Goal: Task Accomplishment & Management: Use online tool/utility

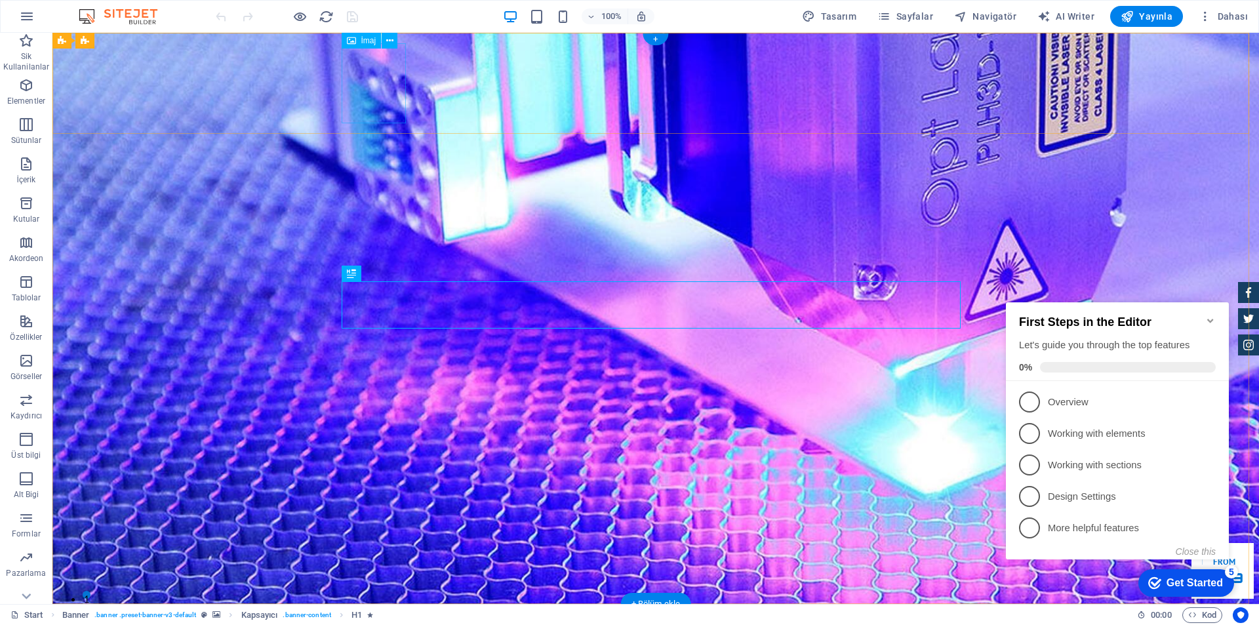
click at [367, 44] on span "İmaj" at bounding box center [368, 41] width 15 height 8
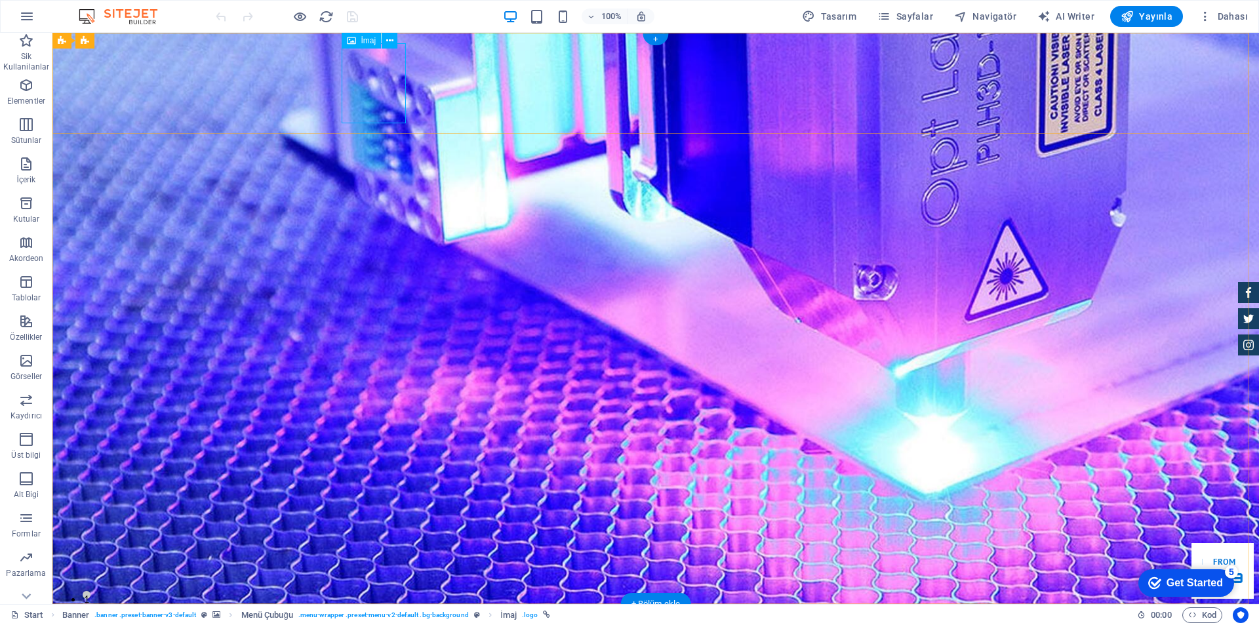
select select "px"
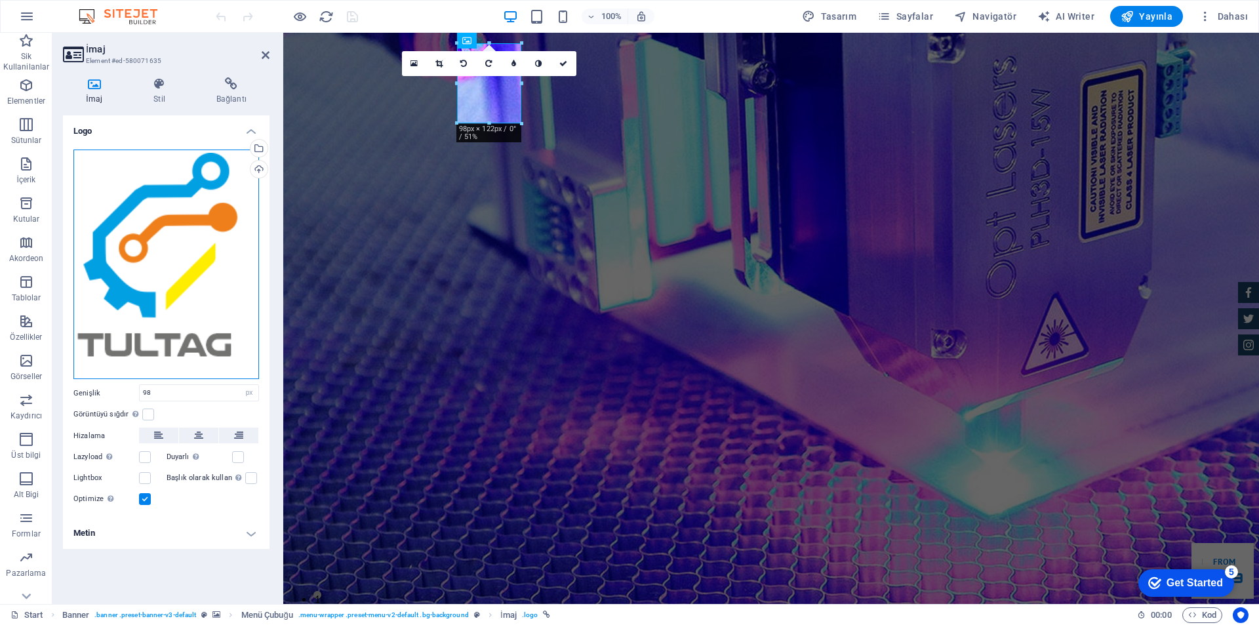
click at [159, 216] on div "Dosyaları buraya sürükleyin, dosyaları seçmek için tıklayın veya Dosyalardan ya…" at bounding box center [166, 265] width 186 height 230
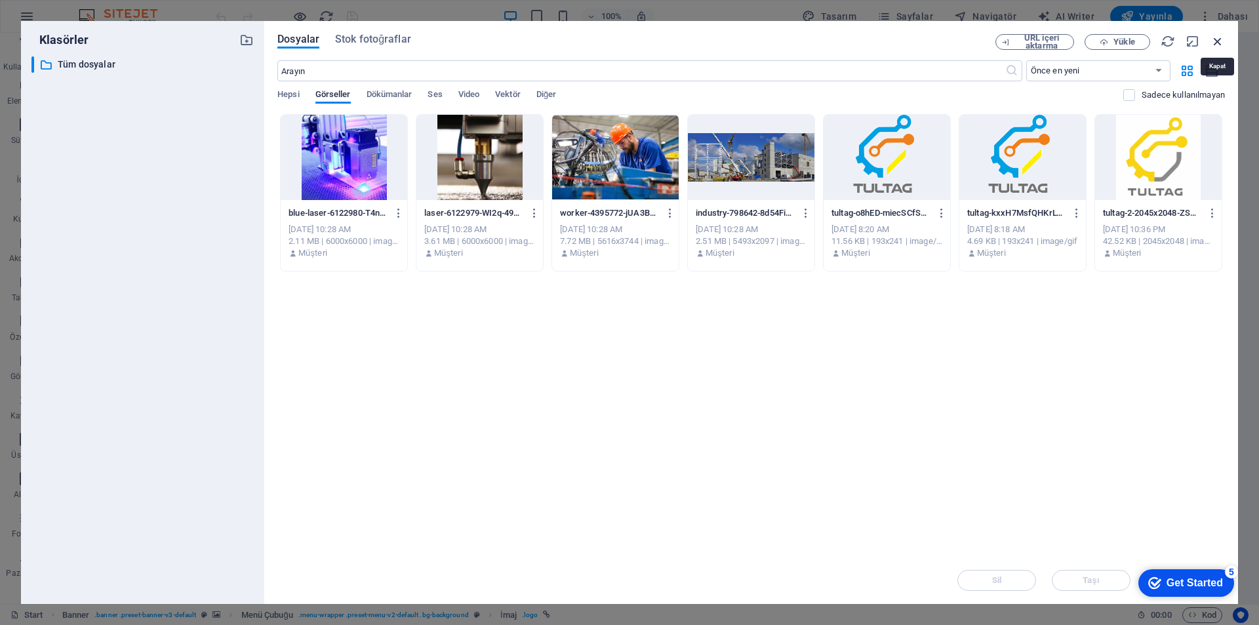
click at [1217, 37] on icon "button" at bounding box center [1218, 41] width 14 height 14
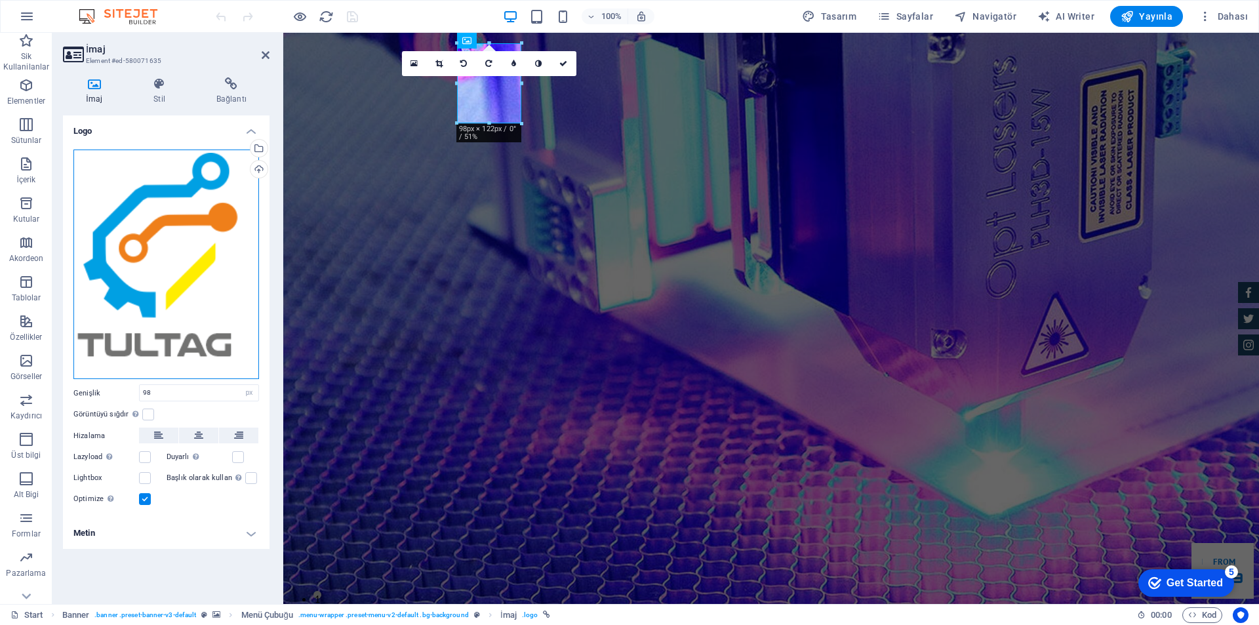
click at [175, 230] on div "Dosyaları buraya sürükleyin, dosyaları seçmek için tıklayın veya Dosyalardan ya…" at bounding box center [166, 265] width 186 height 230
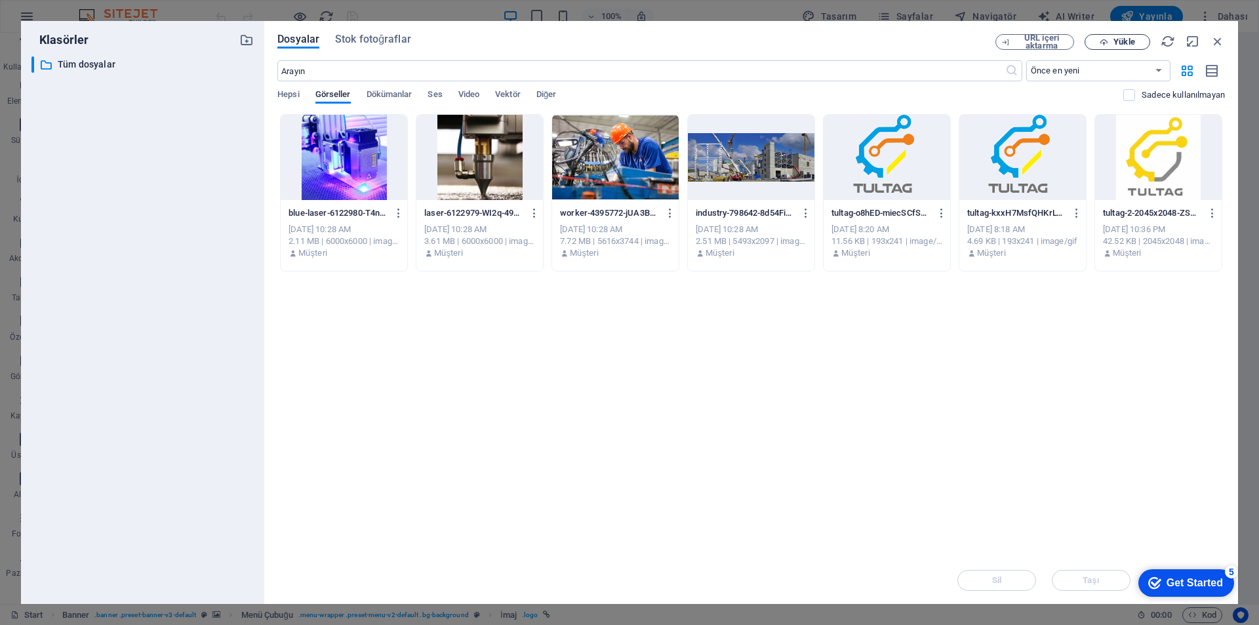
click at [1121, 39] on span "Yükle" at bounding box center [1124, 42] width 21 height 8
click at [1114, 43] on span "Yükle" at bounding box center [1118, 42] width 54 height 9
click at [1116, 42] on span "Yükle" at bounding box center [1124, 42] width 21 height 8
click at [1216, 42] on icon "button" at bounding box center [1218, 41] width 14 height 14
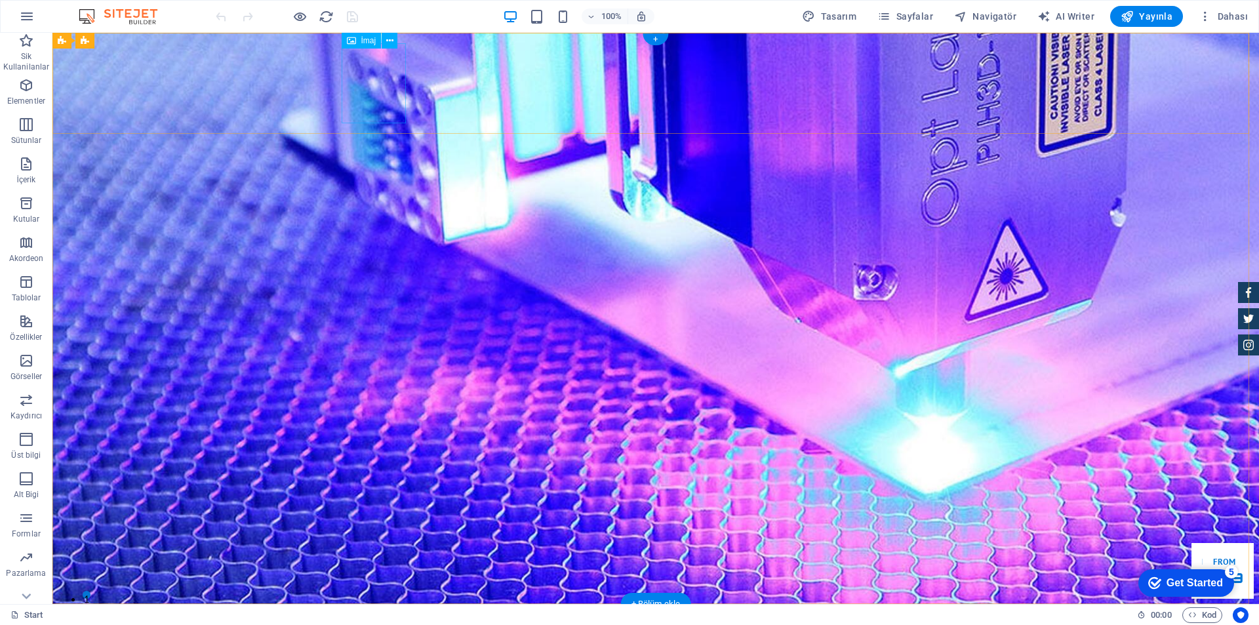
select select "px"
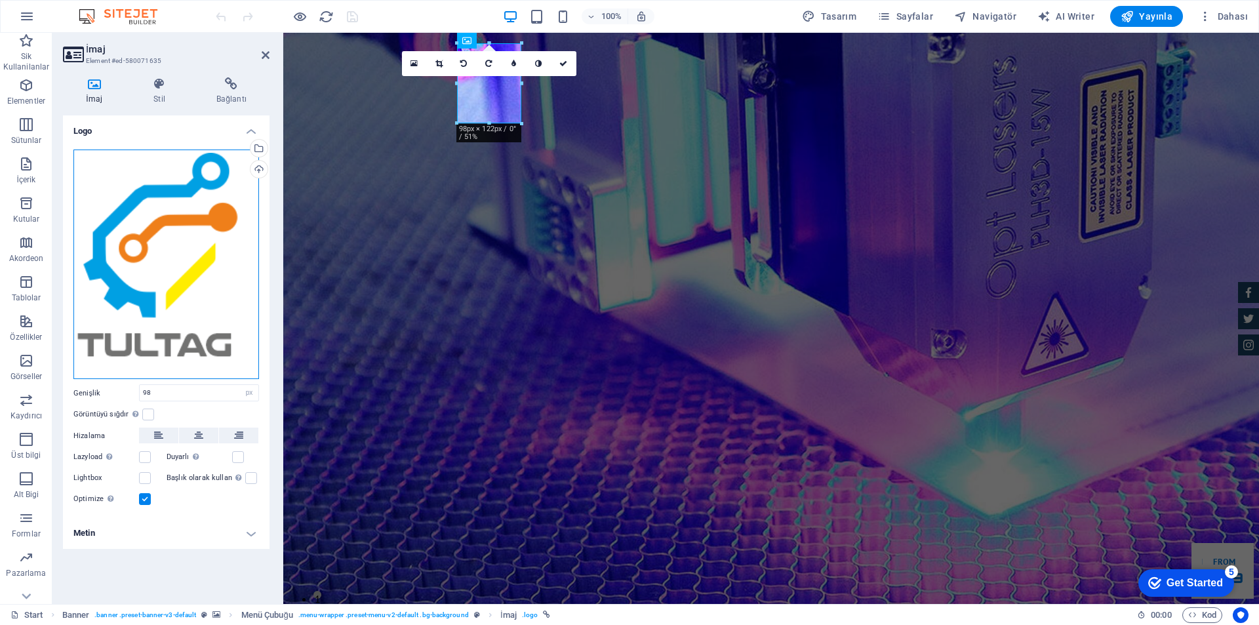
click at [176, 207] on div "Dosyaları buraya sürükleyin, dosyaları seçmek için tıklayın veya Dosyalardan ya…" at bounding box center [166, 265] width 186 height 230
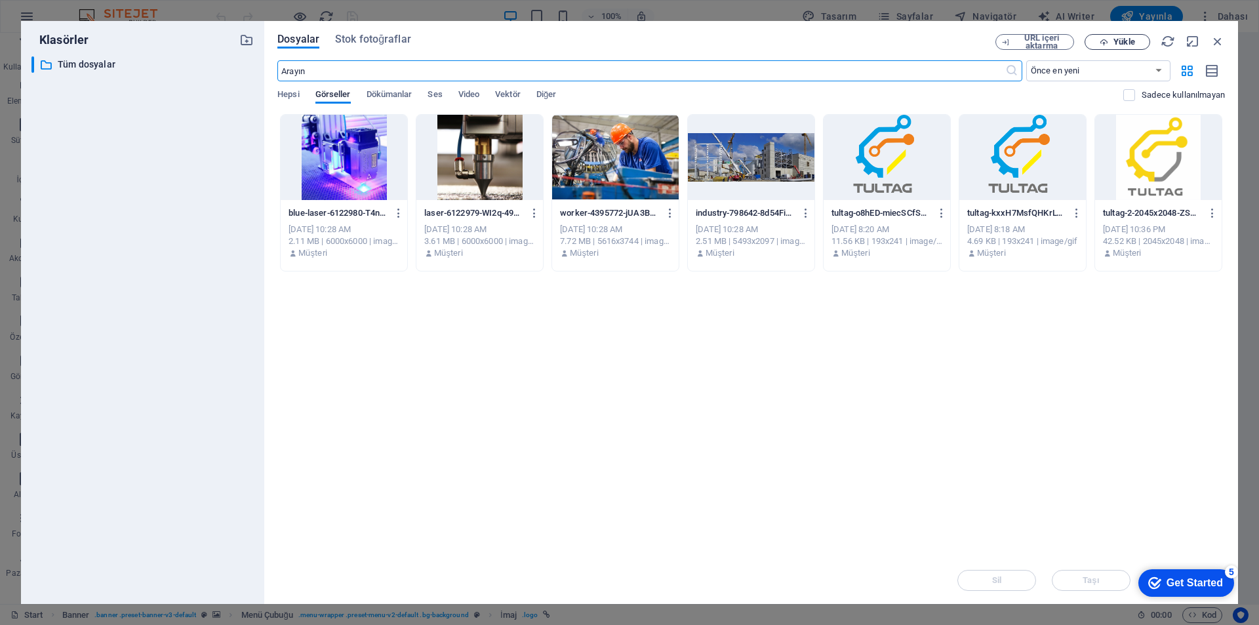
click at [1115, 42] on span "Yükle" at bounding box center [1124, 42] width 21 height 8
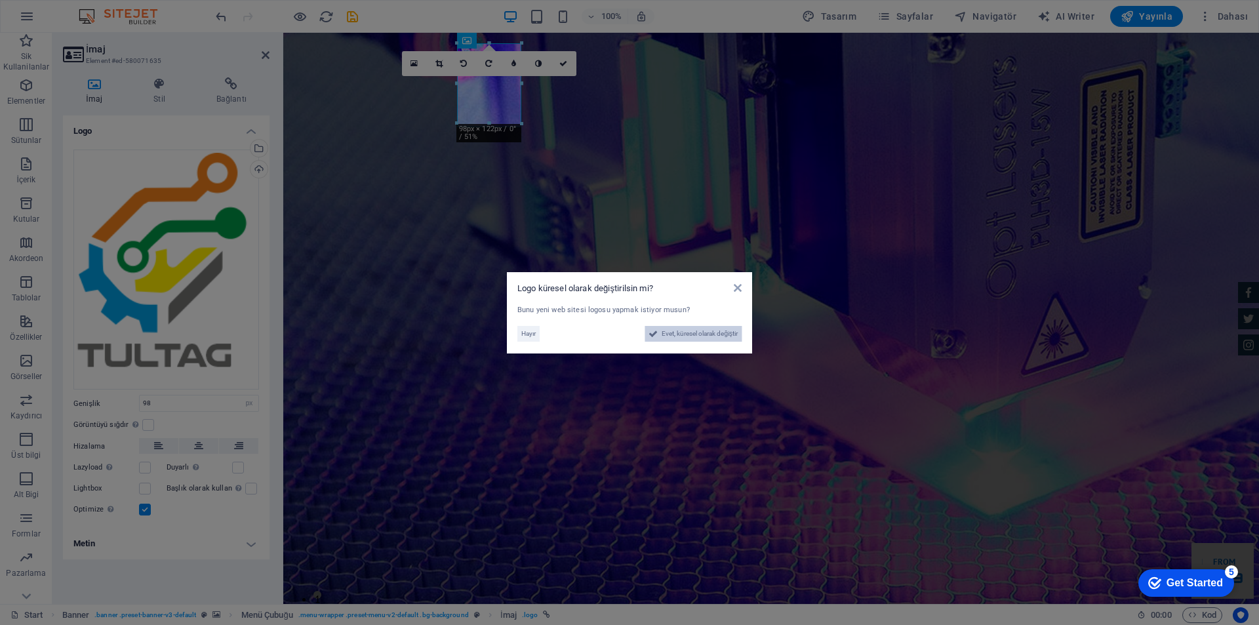
click at [665, 329] on span "Evet, küresel olarak değiştir" at bounding box center [700, 334] width 76 height 16
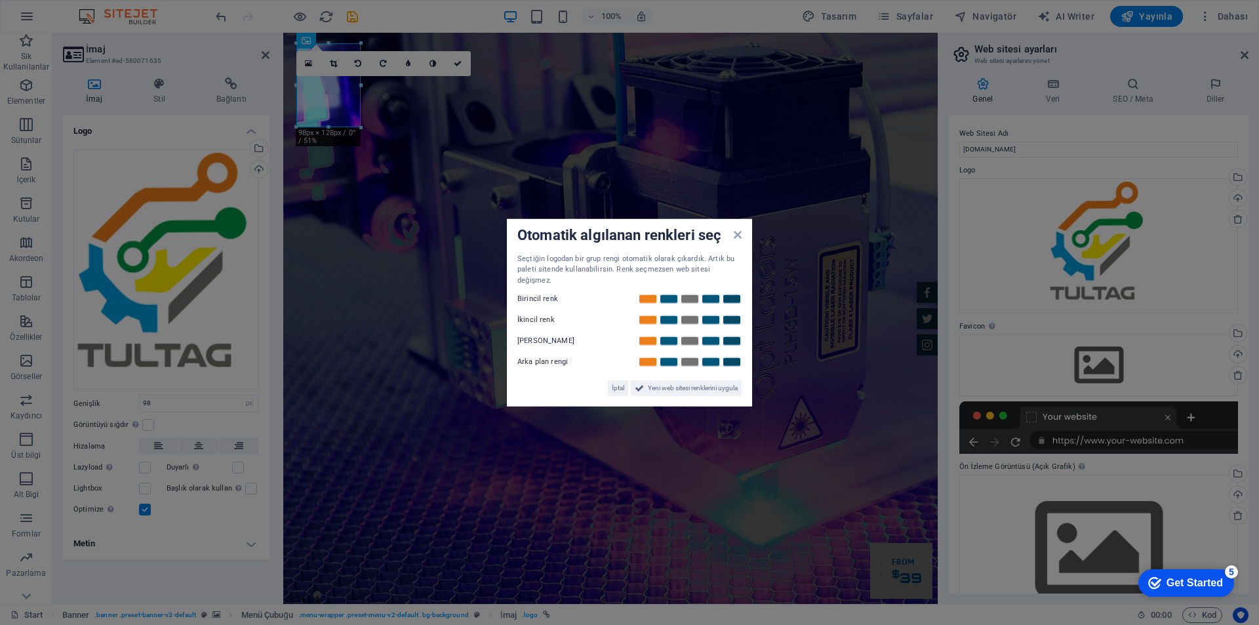
click at [1184, 579] on div "Get Started" at bounding box center [1195, 583] width 56 height 12
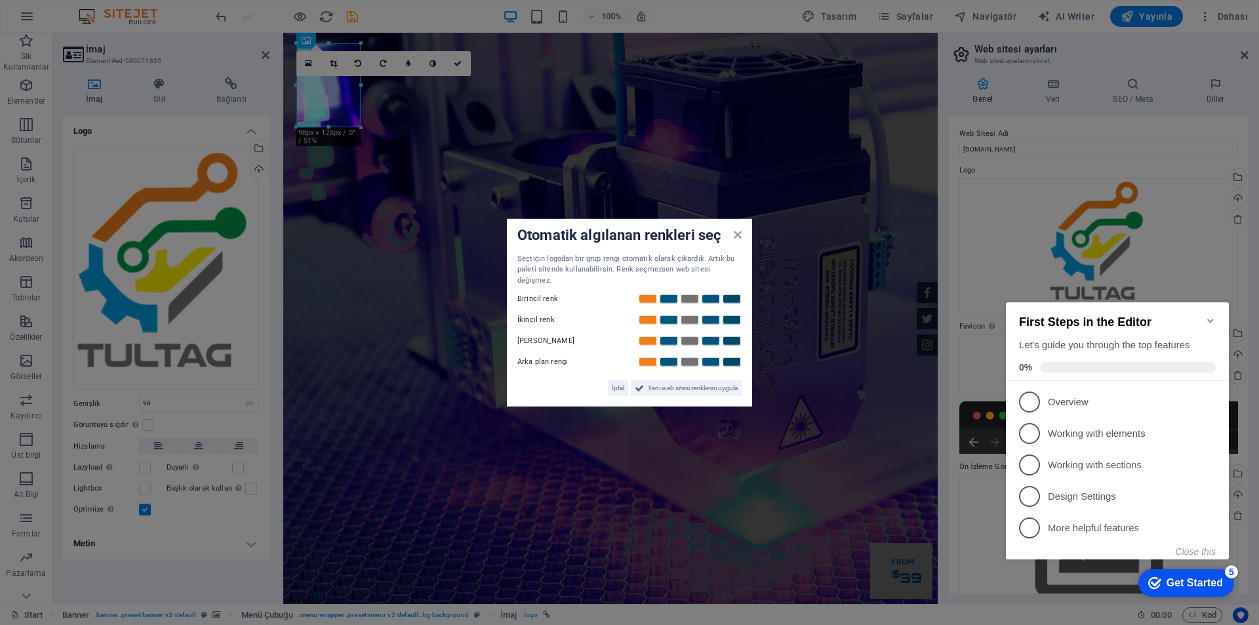
click at [1210, 307] on div "First Steps in the Editor Let's guide you through the top features 0%" at bounding box center [1117, 341] width 223 height 79
click at [1208, 316] on icon "Minimize checklist" at bounding box center [1210, 320] width 10 height 10
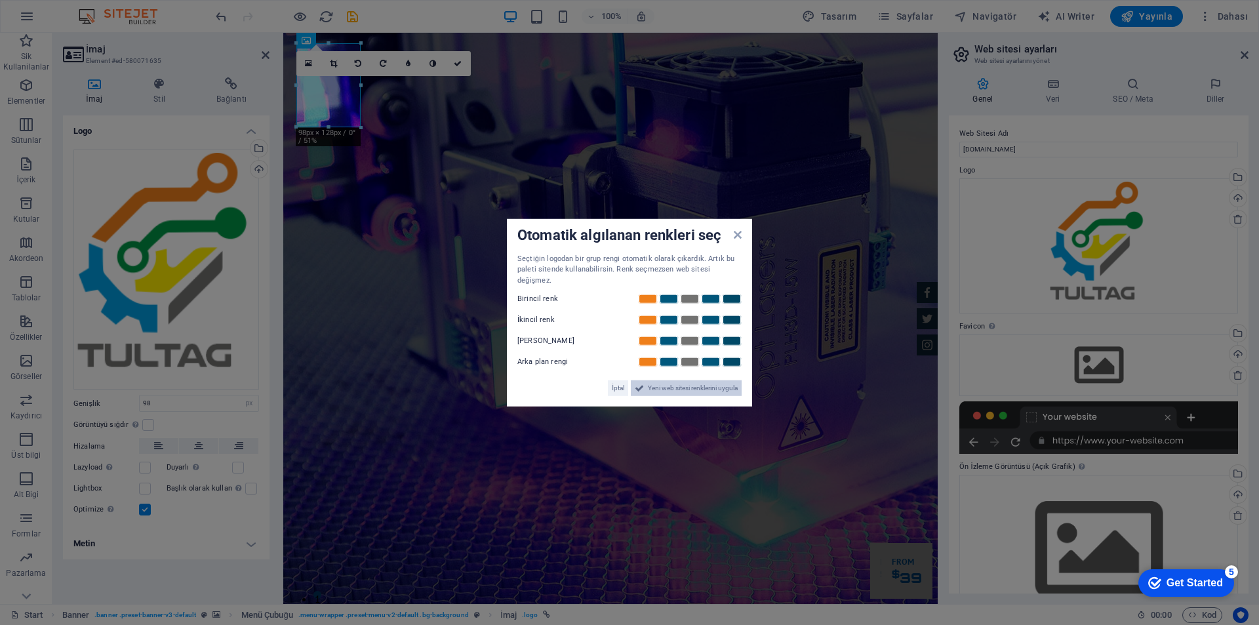
click at [654, 382] on span "Yeni web sitesi renklerini uygula" at bounding box center [693, 388] width 90 height 16
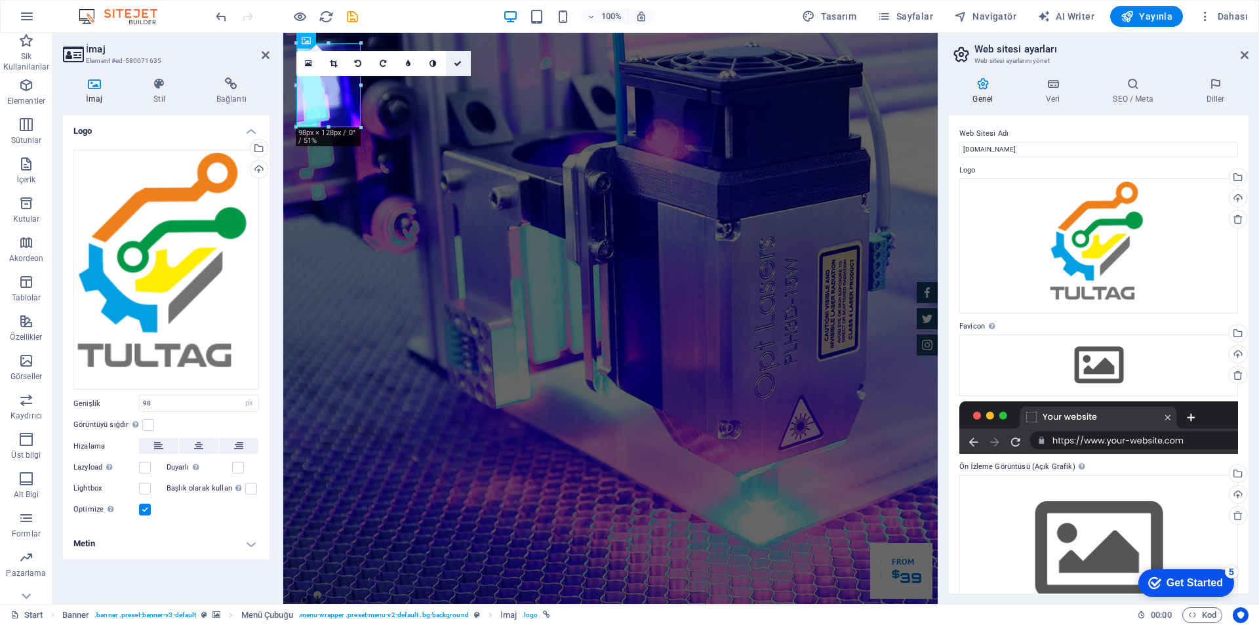
click at [455, 62] on icon at bounding box center [458, 64] width 8 height 8
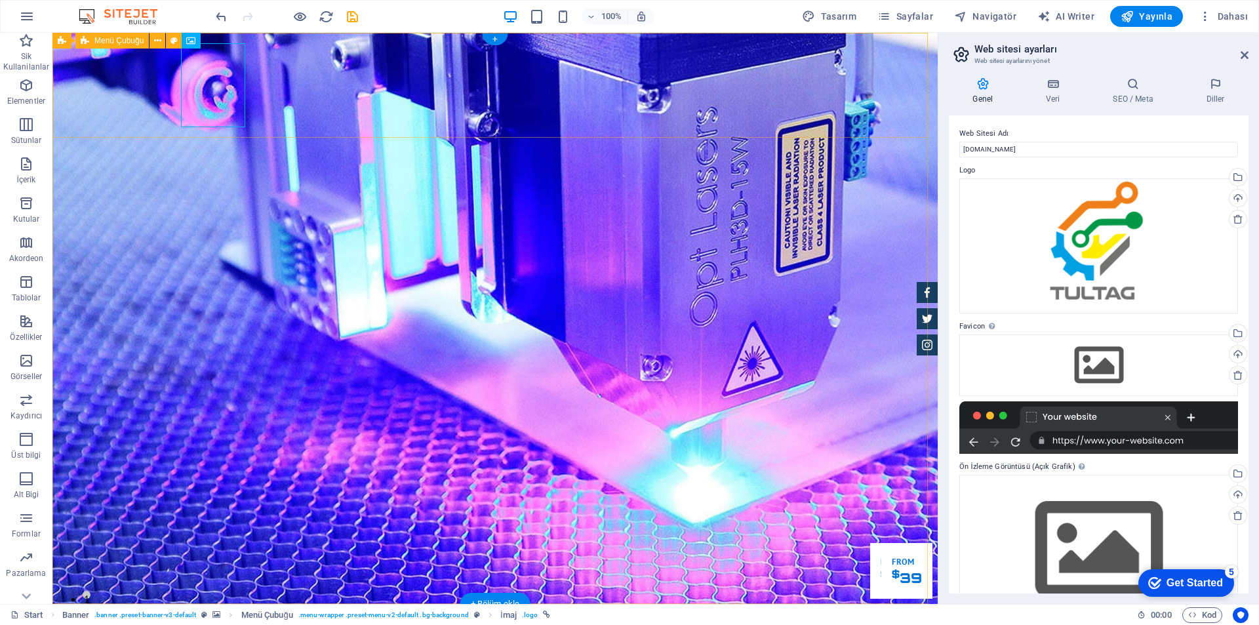
click at [1146, 14] on span "Yayınla" at bounding box center [1147, 16] width 52 height 13
